Goal: Navigation & Orientation: Find specific page/section

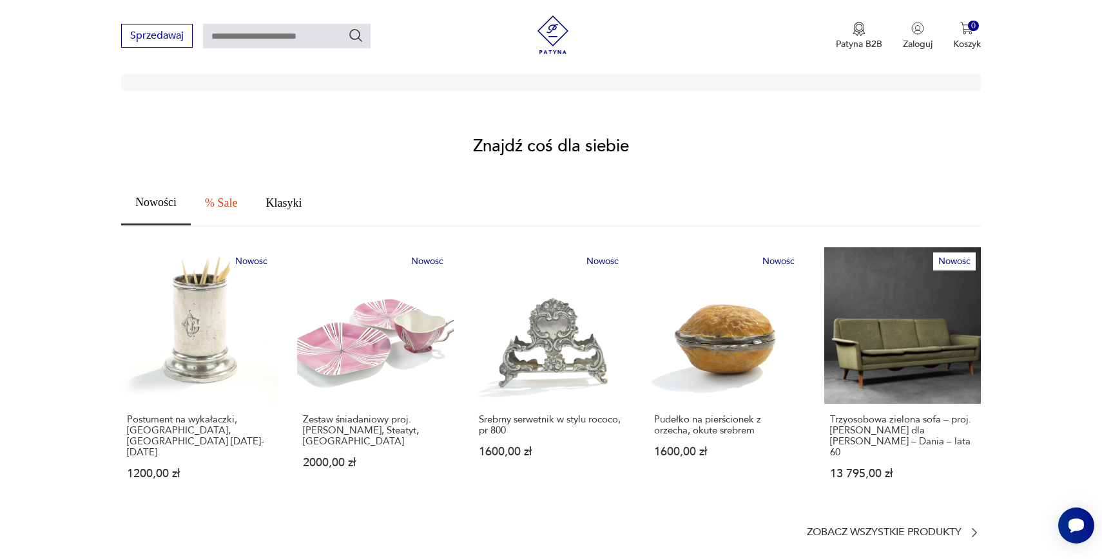
scroll to position [720, 0]
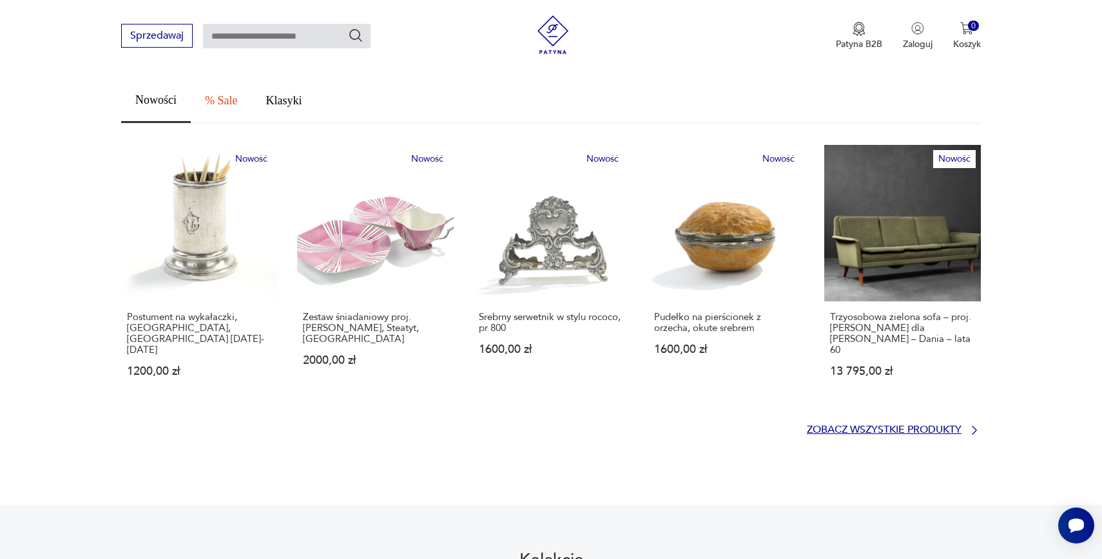
click at [929, 426] on p "Zobacz wszystkie produkty" at bounding box center [884, 430] width 155 height 8
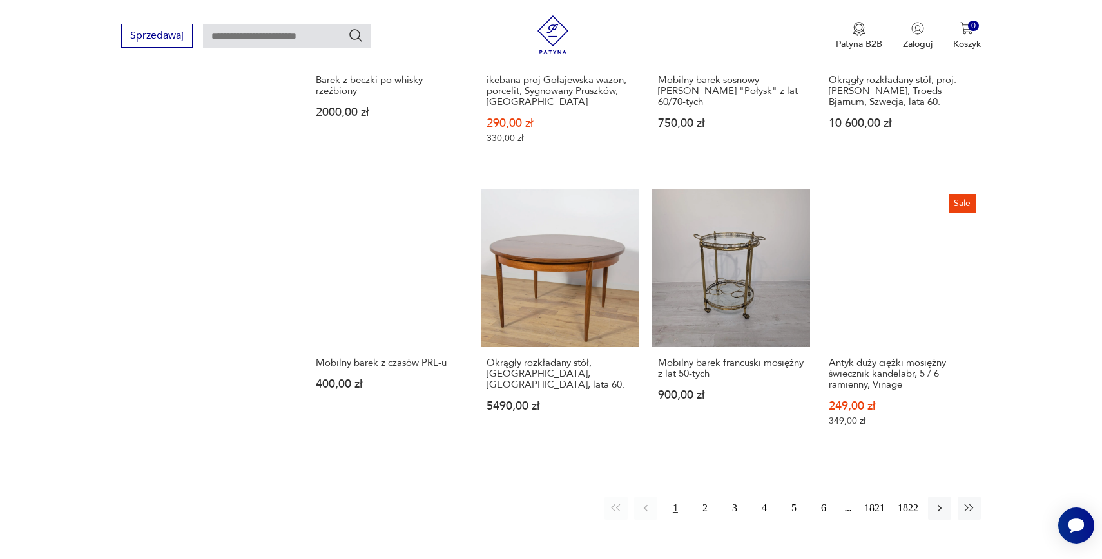
scroll to position [1075, 0]
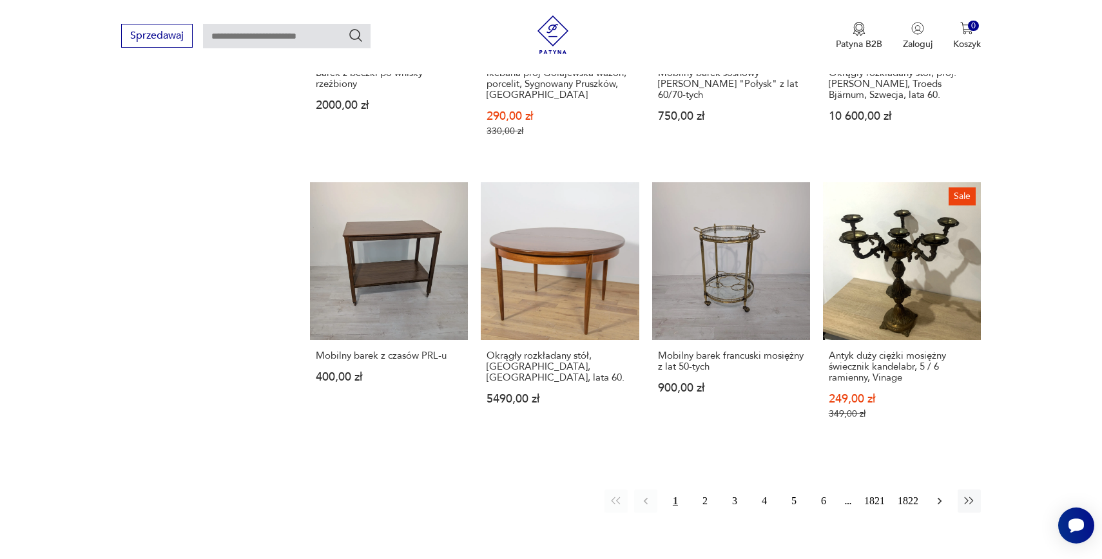
click at [939, 498] on icon "button" at bounding box center [940, 501] width 4 height 7
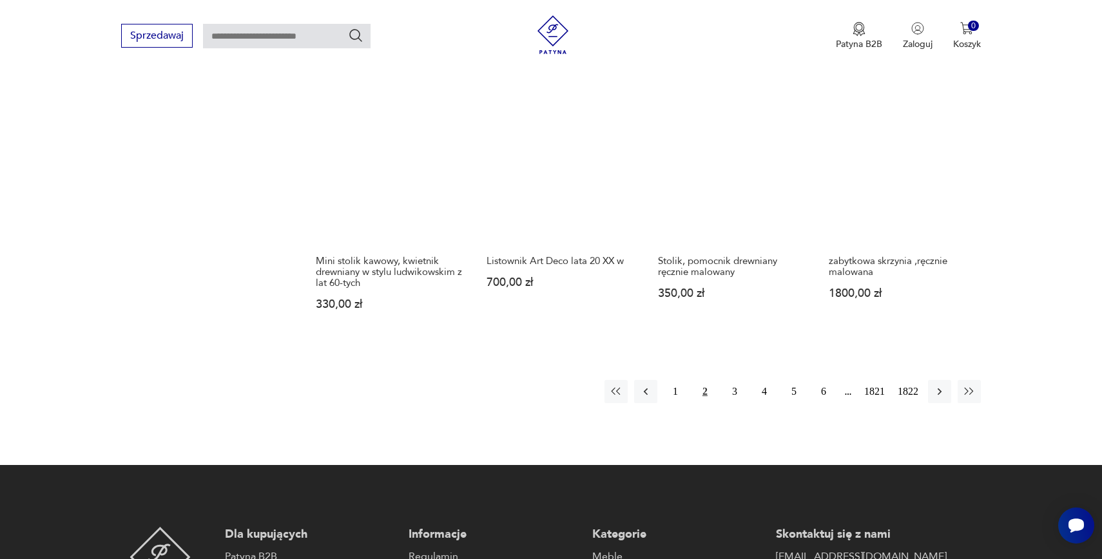
scroll to position [1215, 0]
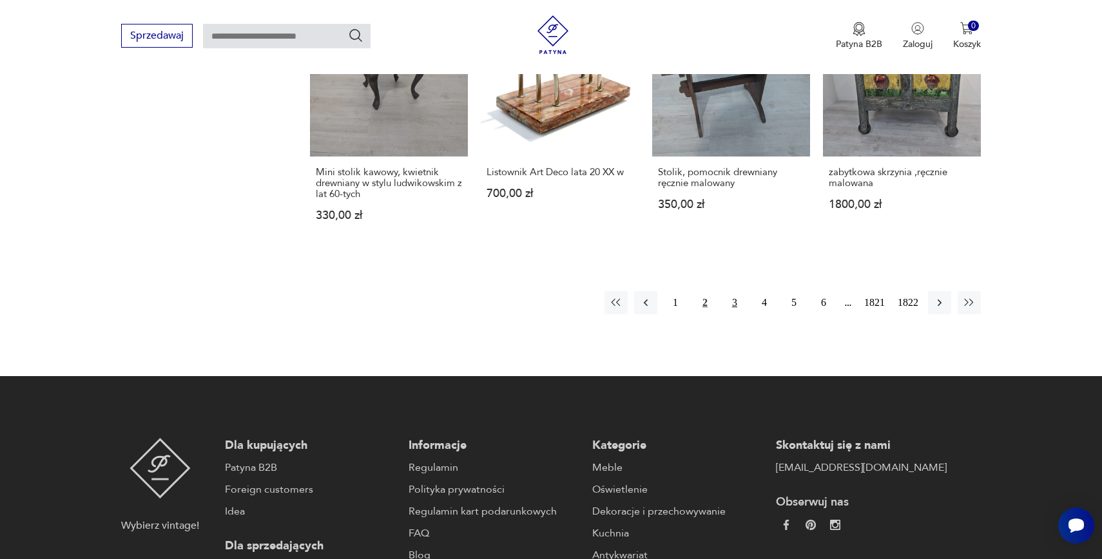
click at [733, 304] on button "3" at bounding box center [734, 302] width 23 height 23
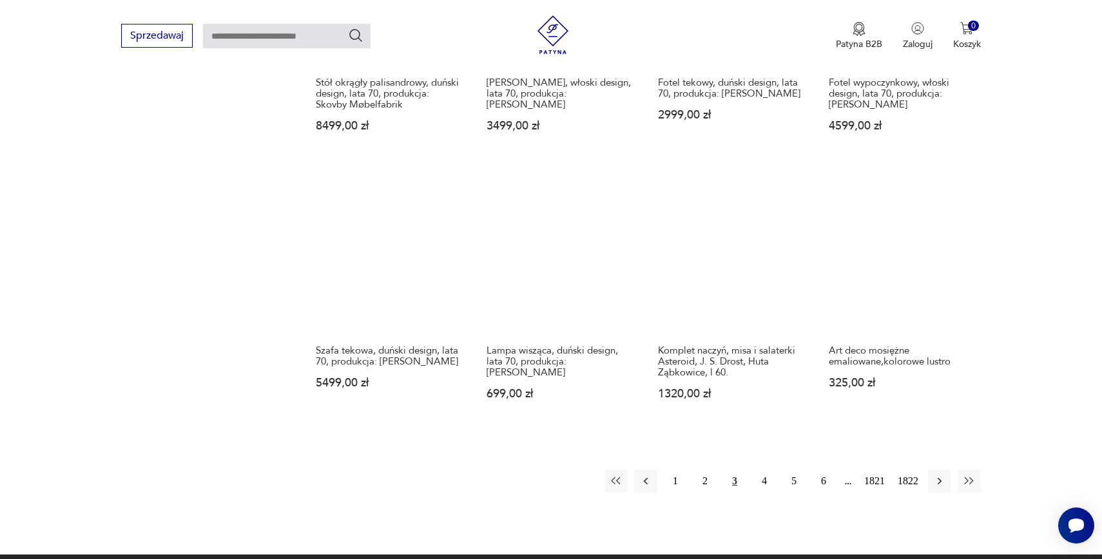
scroll to position [1055, 0]
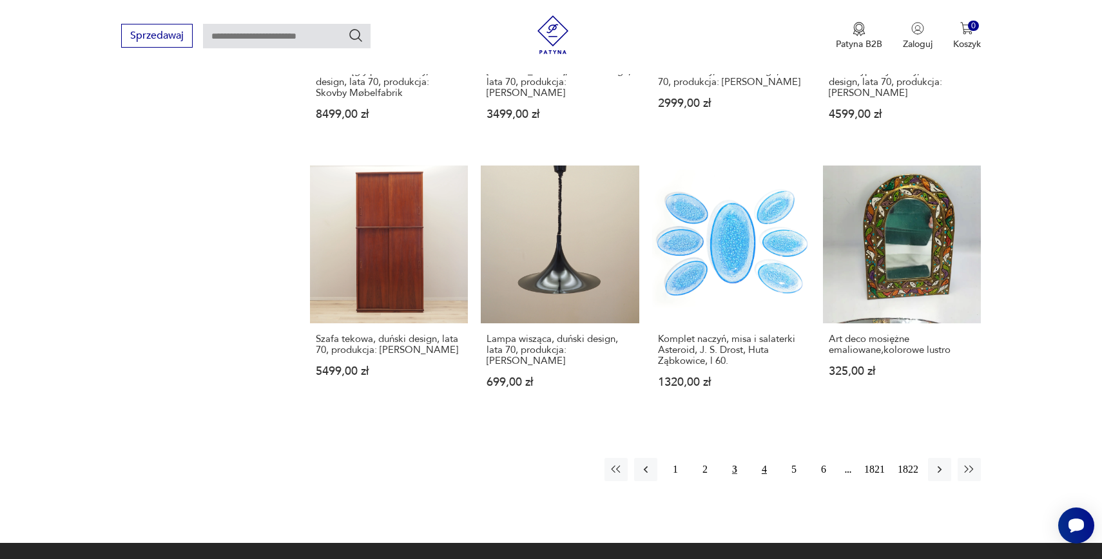
click at [759, 458] on button "4" at bounding box center [764, 469] width 23 height 23
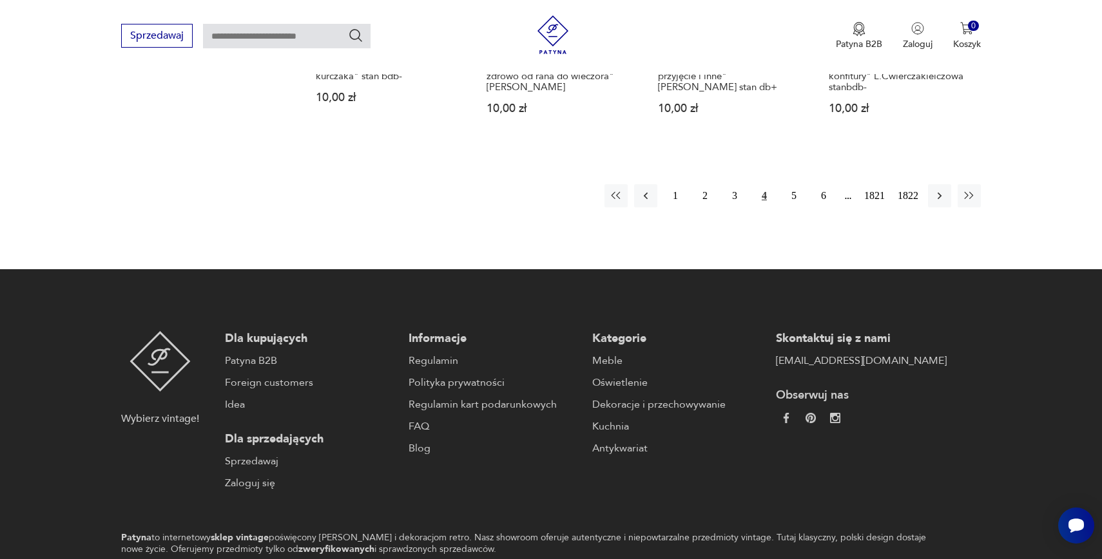
scroll to position [1257, 0]
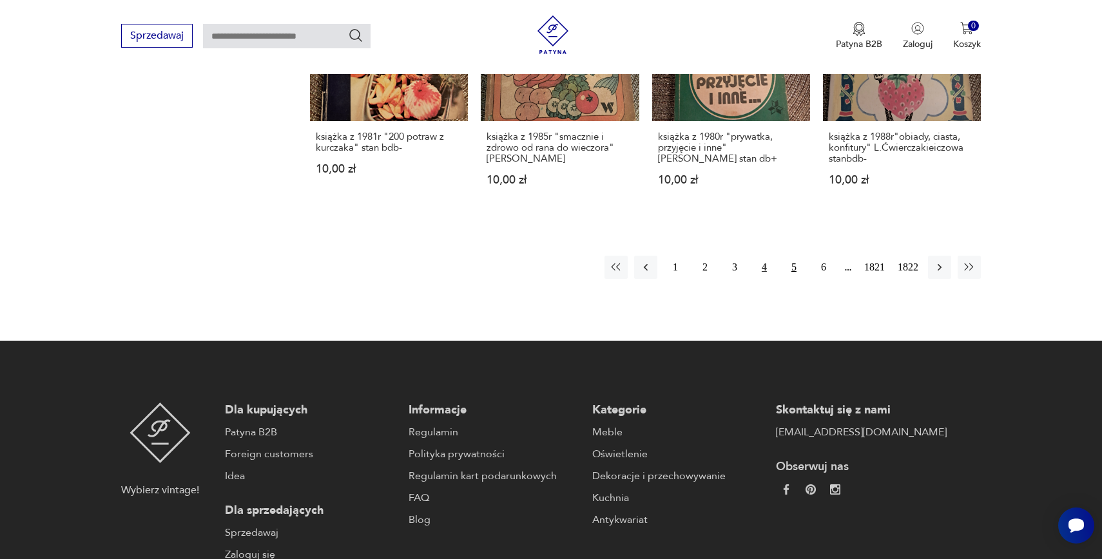
click at [786, 256] on button "5" at bounding box center [793, 267] width 23 height 23
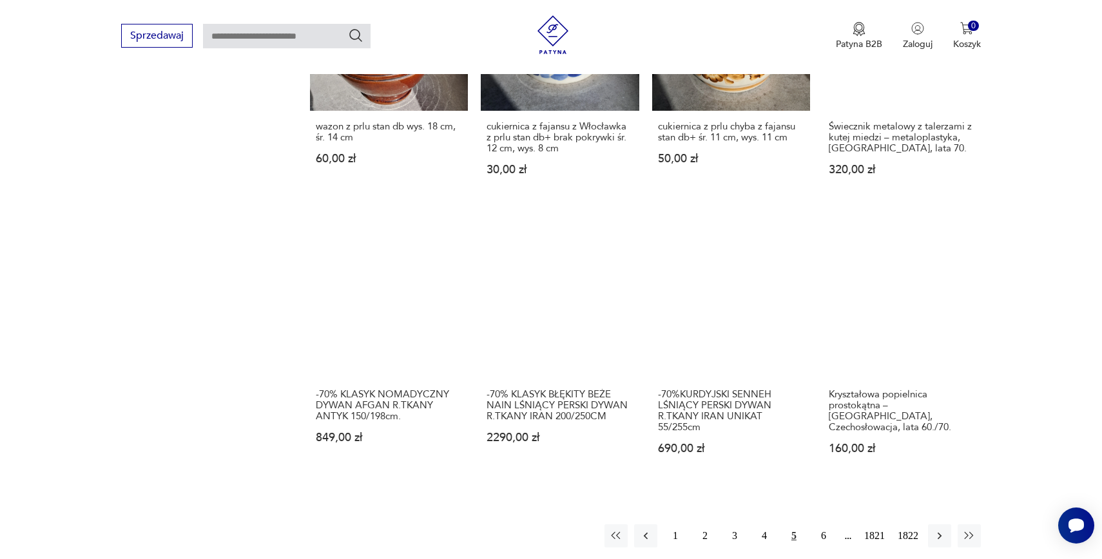
scroll to position [1241, 0]
